Goal: Check status: Check status

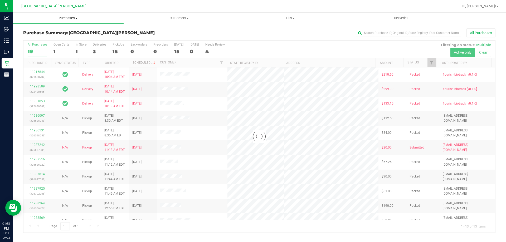
click at [69, 19] on span "Purchases" at bounding box center [68, 18] width 111 height 5
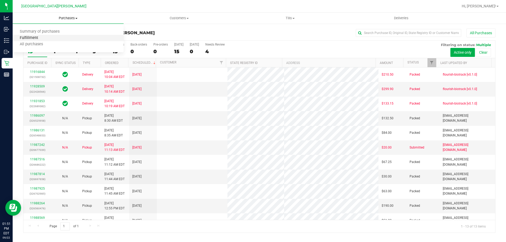
click at [43, 38] on span "Fulfillment" at bounding box center [29, 38] width 33 height 4
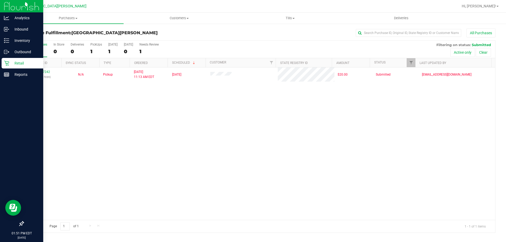
click at [17, 64] on p "Retail" at bounding box center [25, 63] width 32 height 6
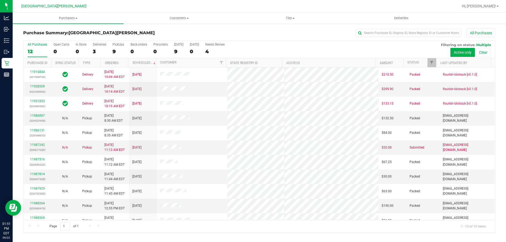
click at [117, 41] on div "All Purchases 12 Open Carts 0 In Store 0 Deliveries 3 PickUps 9 Back-orders 0 P…" at bounding box center [259, 43] width 472 height 4
click at [116, 45] on div "PickUps" at bounding box center [119, 45] width 12 height 4
click at [0, 0] on input "PickUps 9" at bounding box center [0, 0] width 0 height 0
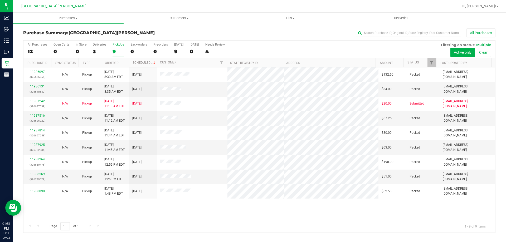
click at [116, 45] on div "PickUps" at bounding box center [119, 45] width 12 height 4
click at [0, 0] on input "PickUps 9" at bounding box center [0, 0] width 0 height 0
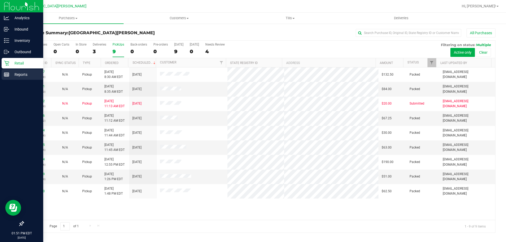
click at [10, 73] on p "Reports" at bounding box center [25, 74] width 32 height 6
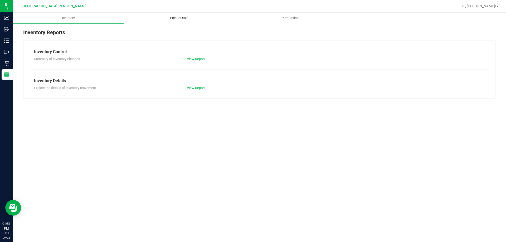
click at [175, 22] on uib-tab-heading "Point of Sale" at bounding box center [179, 18] width 110 height 11
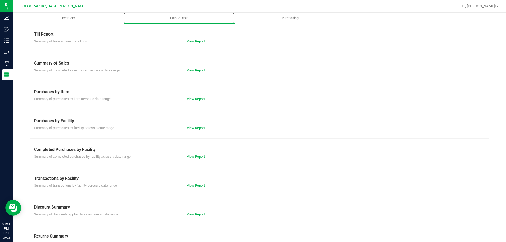
scroll to position [35, 0]
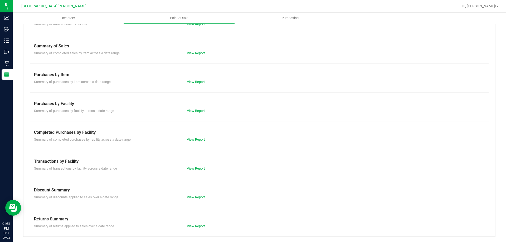
click at [190, 140] on link "View Report" at bounding box center [196, 140] width 18 height 4
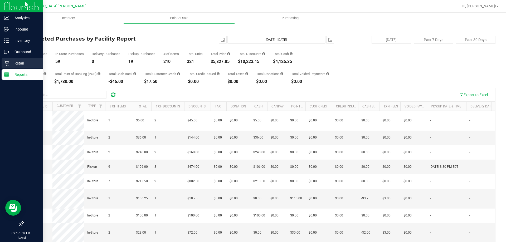
click at [4, 66] on div "Retail" at bounding box center [23, 63] width 42 height 11
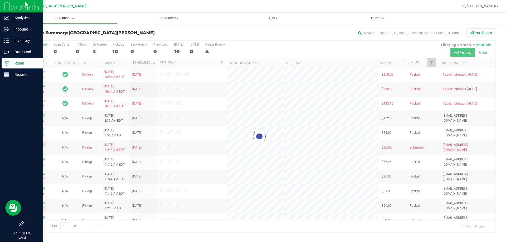
click at [61, 18] on span "Purchases" at bounding box center [65, 18] width 104 height 5
click at [44, 38] on span "Fulfillment" at bounding box center [29, 38] width 33 height 4
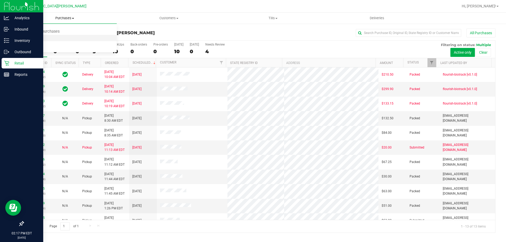
click at [44, 38] on span "Fulfillment" at bounding box center [29, 38] width 33 height 4
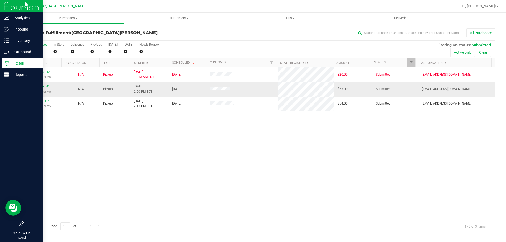
click at [45, 88] on link "11989045" at bounding box center [42, 87] width 15 height 4
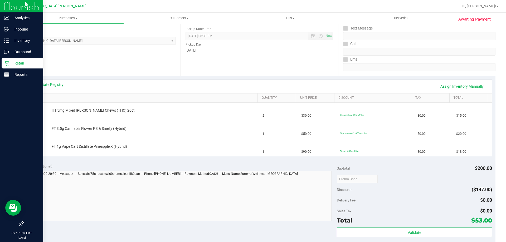
scroll to position [79, 0]
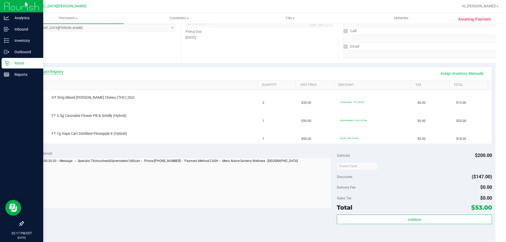
click at [58, 71] on link "View State Registry" at bounding box center [48, 71] width 32 height 5
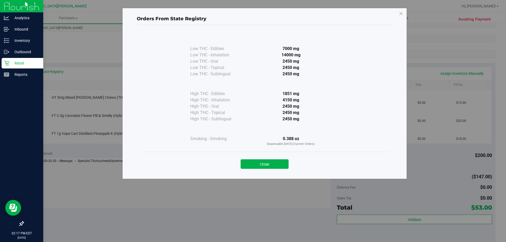
click at [264, 166] on button "Close" at bounding box center [265, 163] width 48 height 9
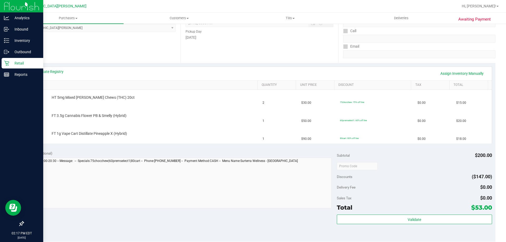
click at [251, 68] on div "View State Registry Assign Inventory Manually" at bounding box center [259, 73] width 465 height 13
click at [2, 66] on div "Retail" at bounding box center [23, 63] width 42 height 11
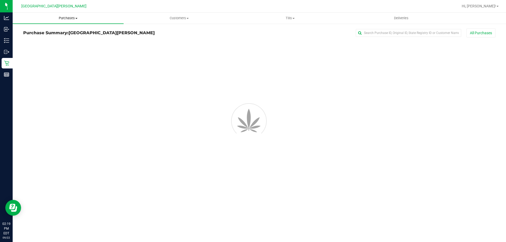
click at [71, 17] on span "Purchases" at bounding box center [68, 18] width 111 height 5
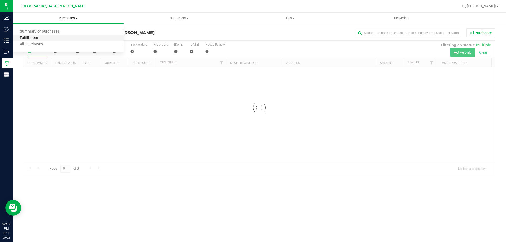
click at [35, 38] on span "Fulfillment" at bounding box center [29, 38] width 33 height 4
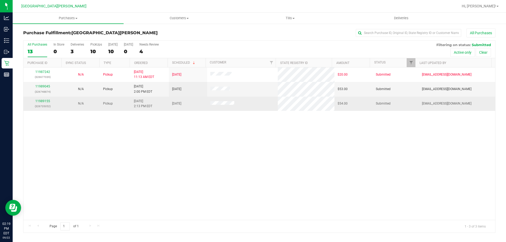
drag, startPoint x: 69, startPoint y: 162, endPoint x: 67, endPoint y: 106, distance: 55.6
click at [69, 160] on div "11987242 (326677039) N/A Pickup [DATE] 11:13 AM EDT 9/22/2025 $20.00 Submitted …" at bounding box center [259, 143] width 472 height 153
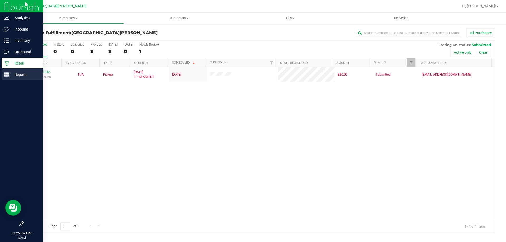
click at [13, 75] on p "Reports" at bounding box center [25, 74] width 32 height 6
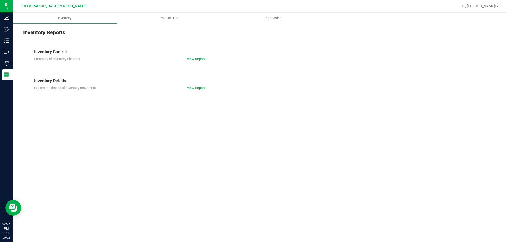
click at [166, 24] on div "Inventory Reports Inventory Control Summary of inventory changes View Report In…" at bounding box center [259, 63] width 493 height 81
click at [169, 19] on span "Point of Sale" at bounding box center [169, 18] width 33 height 5
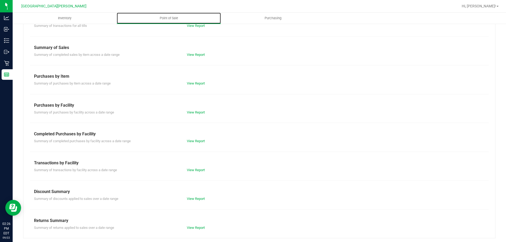
scroll to position [35, 0]
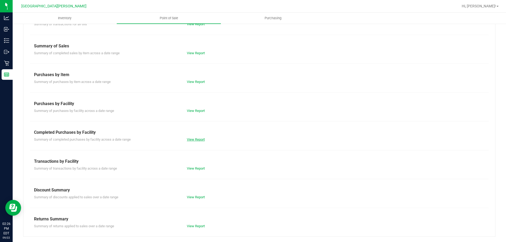
click at [198, 140] on link "View Report" at bounding box center [196, 140] width 18 height 4
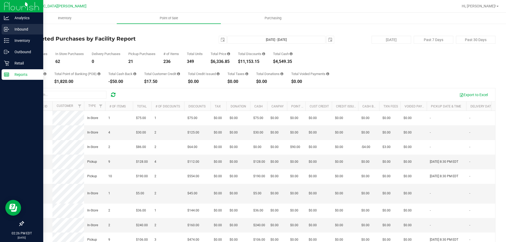
click at [17, 30] on p "Inbound" at bounding box center [25, 29] width 32 height 6
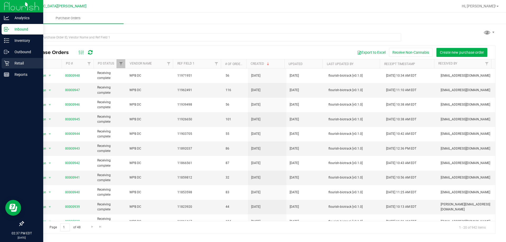
click at [9, 62] on div "Retail" at bounding box center [23, 63] width 42 height 11
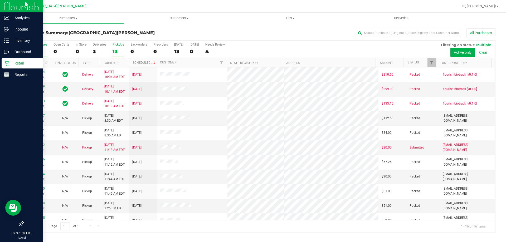
click at [115, 43] on div "PickUps" at bounding box center [119, 45] width 12 height 4
click at [0, 0] on input "PickUps 13" at bounding box center [0, 0] width 0 height 0
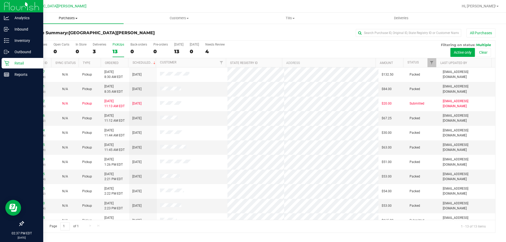
drag, startPoint x: 65, startPoint y: 19, endPoint x: 55, endPoint y: 45, distance: 28.0
click at [65, 19] on span "Purchases" at bounding box center [68, 18] width 111 height 5
click at [42, 41] on li "Fulfillment" at bounding box center [68, 38] width 111 height 6
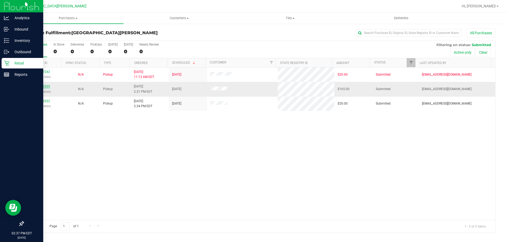
click at [47, 86] on link "11989305" at bounding box center [42, 87] width 15 height 4
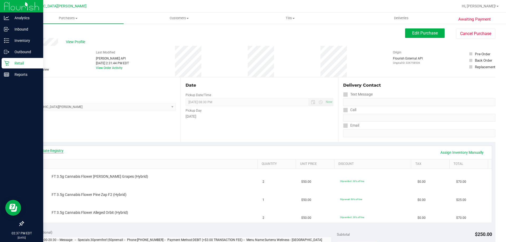
click at [45, 152] on link "View State Registry" at bounding box center [48, 150] width 32 height 5
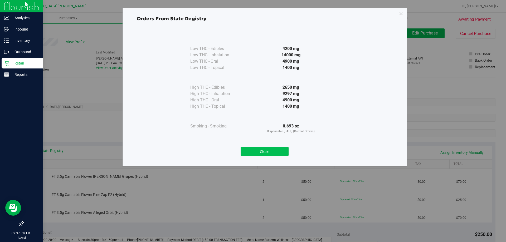
click at [260, 152] on button "Close" at bounding box center [265, 151] width 48 height 9
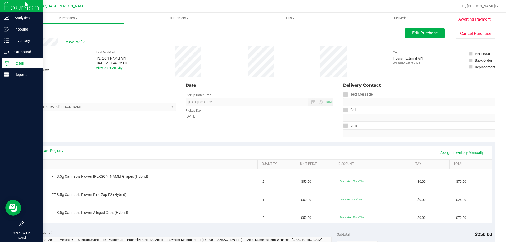
click at [62, 150] on link "View State Registry" at bounding box center [48, 150] width 32 height 5
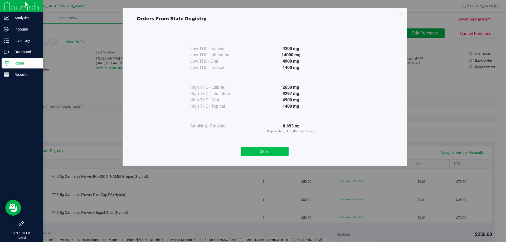
click at [274, 151] on button "Close" at bounding box center [265, 151] width 48 height 9
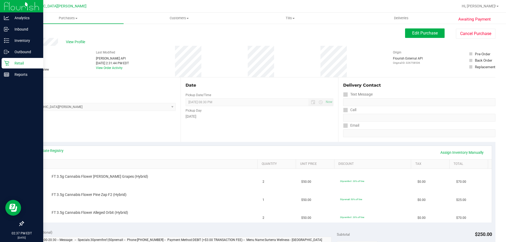
click at [274, 151] on div "View State Registry Assign Inventory Manually" at bounding box center [259, 152] width 455 height 9
click at [82, 38] on div "View Profile" at bounding box center [214, 42] width 382 height 8
click at [81, 39] on div "View Profile" at bounding box center [214, 42] width 382 height 8
click at [81, 41] on span "View Profile" at bounding box center [76, 42] width 21 height 6
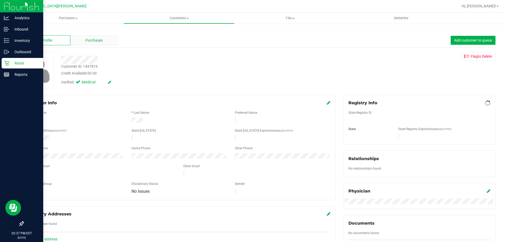
click at [106, 42] on div "Purchases" at bounding box center [93, 40] width 47 height 10
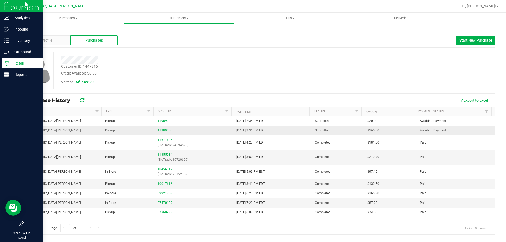
click at [164, 130] on link "11989305" at bounding box center [165, 131] width 15 height 4
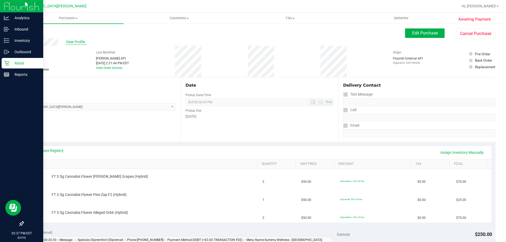
click at [82, 43] on span "View Profile" at bounding box center [76, 42] width 21 height 6
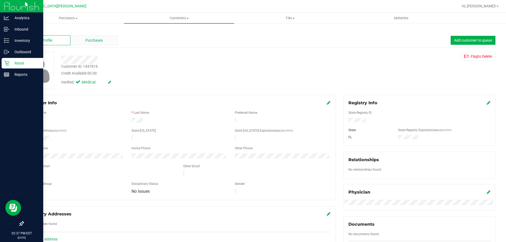
click at [95, 44] on div "Purchases" at bounding box center [93, 40] width 47 height 10
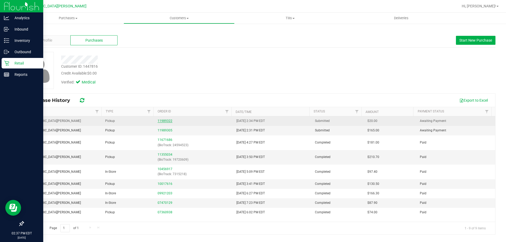
click at [164, 121] on link "11989322" at bounding box center [165, 121] width 15 height 4
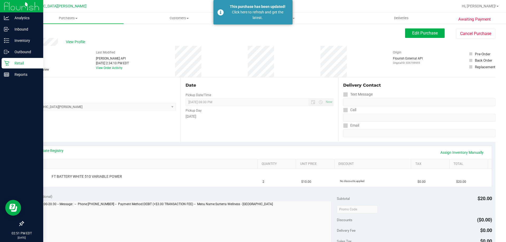
click at [16, 66] on p "Retail" at bounding box center [25, 63] width 32 height 6
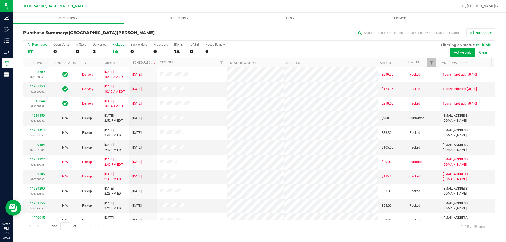
click at [121, 44] on div "PickUps" at bounding box center [119, 45] width 12 height 4
click at [0, 0] on input "PickUps 14" at bounding box center [0, 0] width 0 height 0
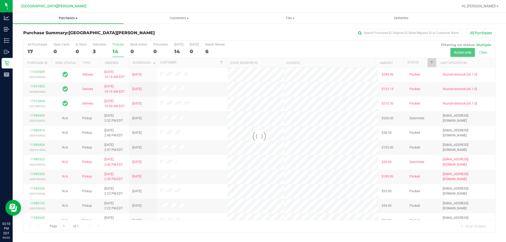
click at [69, 17] on span "Purchases" at bounding box center [68, 18] width 111 height 5
click at [36, 35] on ul "Summary of purchases Fulfillment All purchases" at bounding box center [68, 38] width 111 height 28
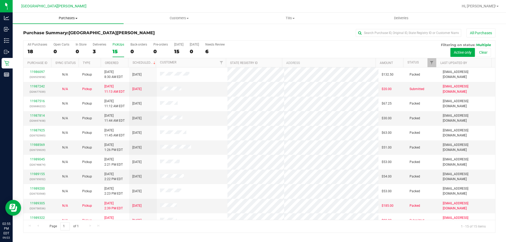
click at [69, 13] on uib-tab-heading "Purchases Summary of purchases Fulfillment All purchases" at bounding box center [68, 18] width 111 height 11
click at [34, 36] on span "Fulfillment" at bounding box center [29, 38] width 33 height 4
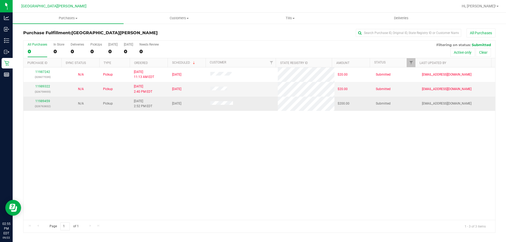
click at [39, 103] on div "11989459 (326763832)" at bounding box center [43, 104] width 32 height 10
click at [40, 100] on link "11989459" at bounding box center [42, 101] width 15 height 4
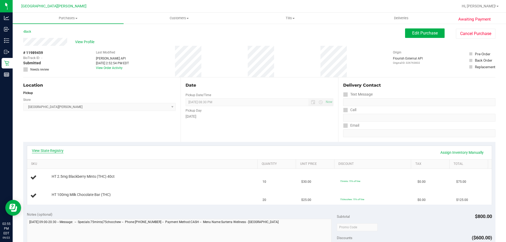
click at [53, 150] on link "View State Registry" at bounding box center [48, 150] width 32 height 5
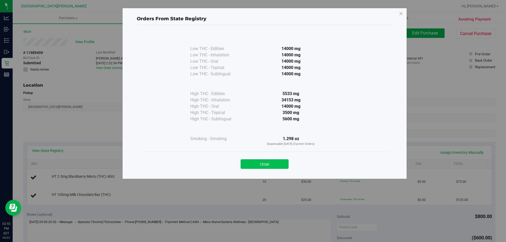
click at [272, 161] on button "Close" at bounding box center [265, 163] width 48 height 9
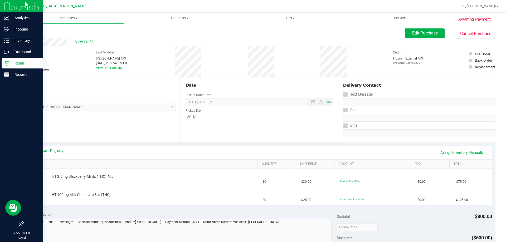
click at [8, 67] on div "Retail" at bounding box center [23, 63] width 42 height 11
